Goal: Task Accomplishment & Management: Use online tool/utility

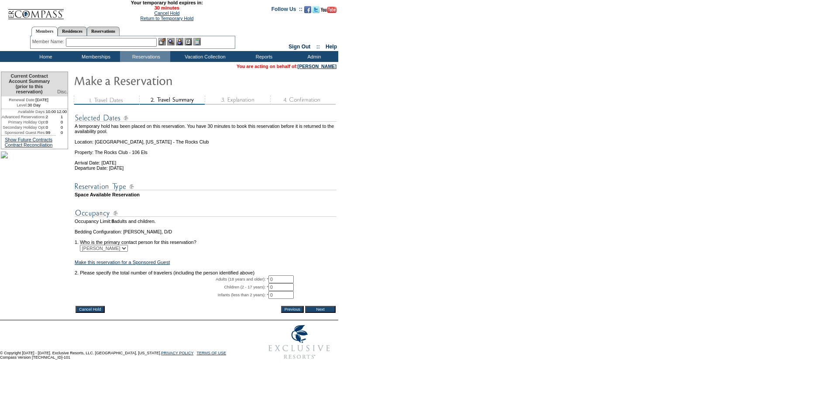
click at [274, 283] on input "0" at bounding box center [281, 279] width 25 height 8
type input "2"
click at [326, 313] on input "Next" at bounding box center [320, 309] width 31 height 7
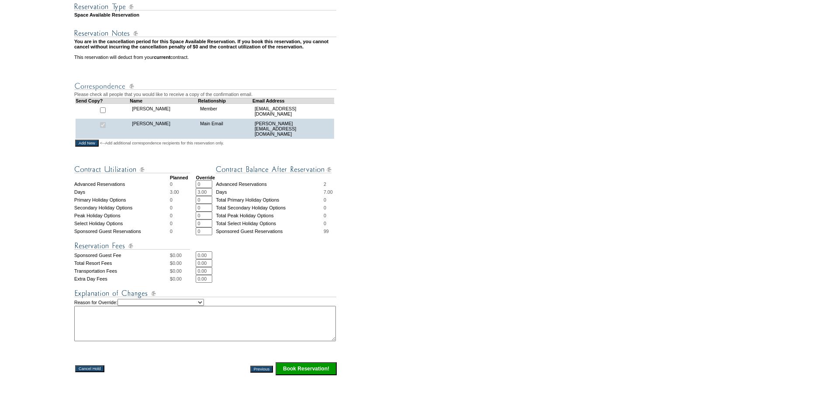
scroll to position [294, 0]
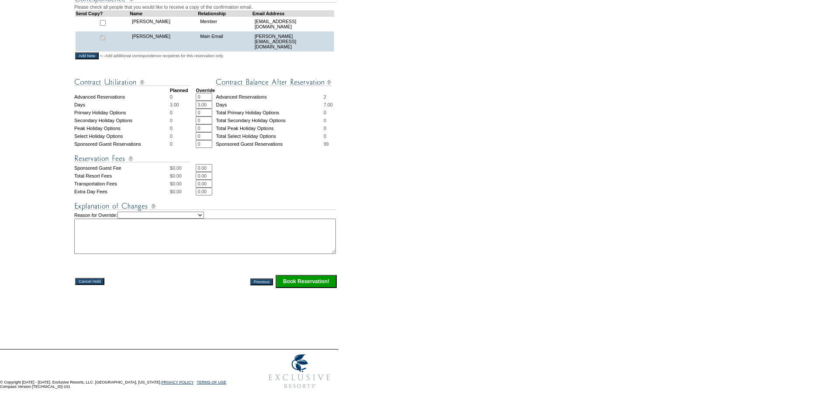
click at [306, 279] on input "Book Reservation!" at bounding box center [305, 281] width 61 height 13
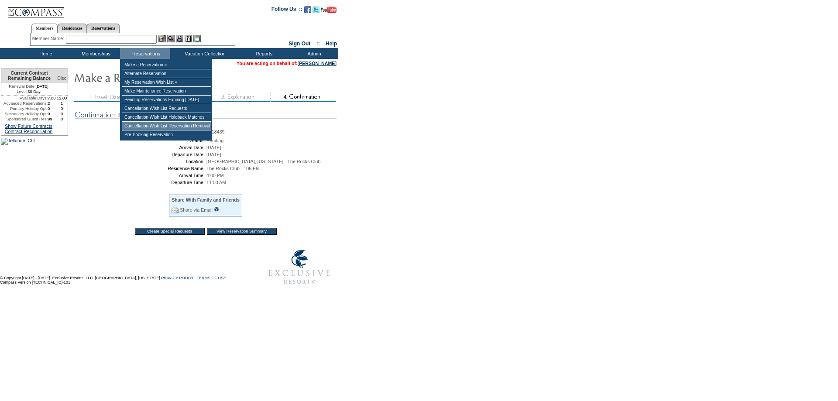
click at [151, 129] on td "Cancellation Wish List Reservation Removal" at bounding box center [166, 126] width 89 height 9
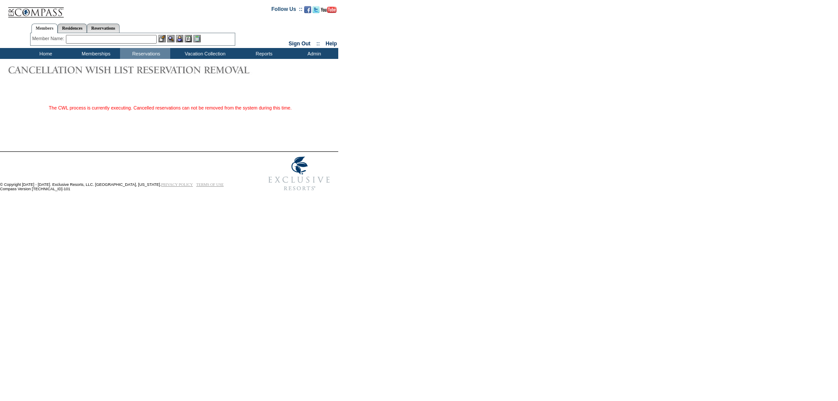
click at [155, 38] on input "text" at bounding box center [111, 39] width 91 height 9
type input "h"
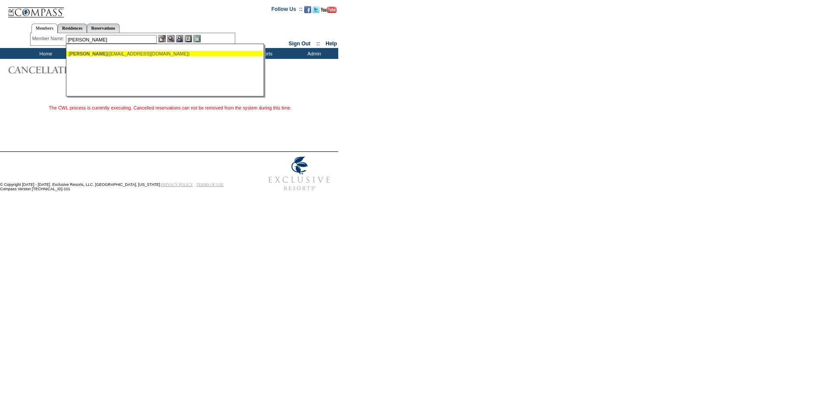
click at [129, 56] on div "Shapiro, PJ (pj@jssk.com)" at bounding box center [165, 53] width 192 height 5
type input "Shapiro, PJ (pj@jssk.com)"
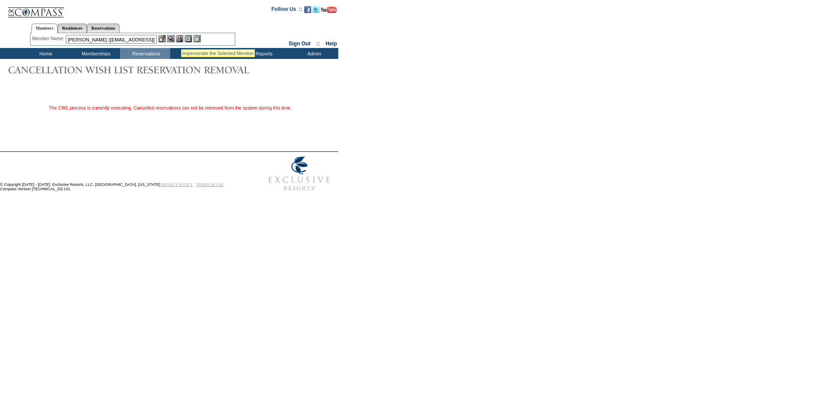
click at [181, 38] on img at bounding box center [179, 38] width 7 height 7
click at [175, 40] on img at bounding box center [170, 38] width 7 height 7
